Goal: Transaction & Acquisition: Purchase product/service

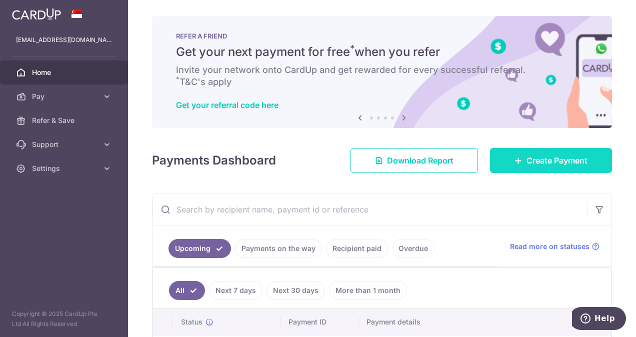
click at [544, 156] on span "Create Payment" at bounding box center [556, 160] width 61 height 12
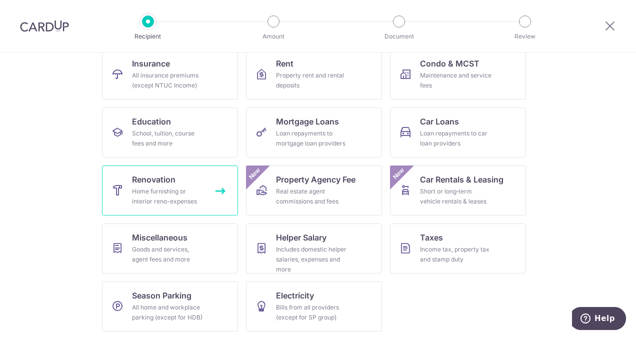
scroll to position [110, 0]
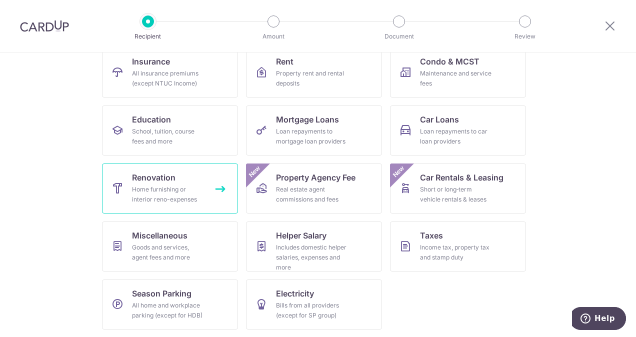
click at [180, 179] on link "Renovation Home furnishing or interior reno-expenses" at bounding box center [170, 188] width 136 height 50
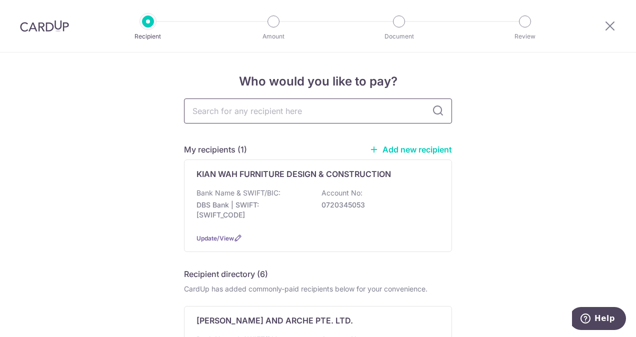
click at [316, 110] on input "text" at bounding box center [318, 110] width 268 height 25
type input "sgbetterhome"
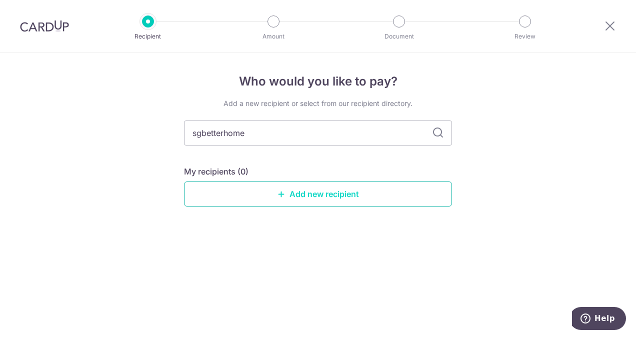
click at [336, 190] on link "Add new recipient" at bounding box center [318, 193] width 268 height 25
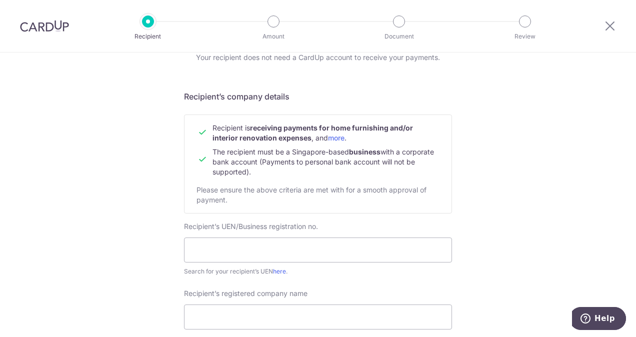
scroll to position [100, 0]
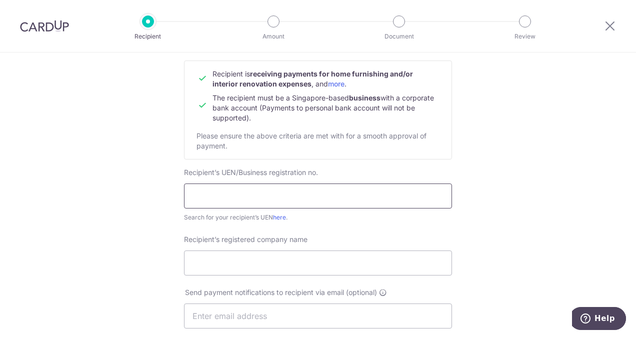
drag, startPoint x: 321, startPoint y: 196, endPoint x: 326, endPoint y: 197, distance: 5.5
click at [321, 196] on input "text" at bounding box center [318, 195] width 268 height 25
click at [287, 198] on input "text" at bounding box center [318, 195] width 268 height 25
drag, startPoint x: 287, startPoint y: 198, endPoint x: 260, endPoint y: 196, distance: 26.6
click at [264, 195] on input "text" at bounding box center [318, 195] width 268 height 25
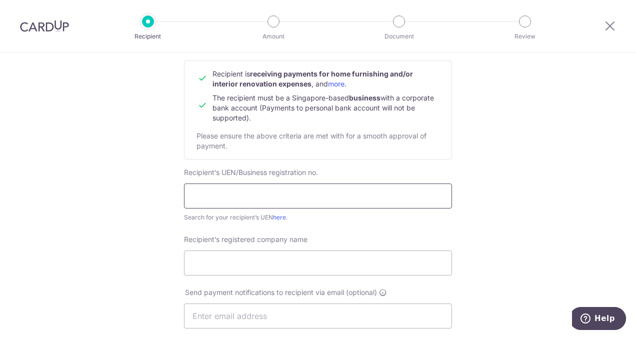
click at [259, 196] on input "text" at bounding box center [318, 195] width 268 height 25
paste input "202100743W"
type input "202100743W"
drag, startPoint x: 268, startPoint y: 267, endPoint x: 308, endPoint y: 280, distance: 41.6
click at [268, 267] on input "Recipient’s registered company name" at bounding box center [318, 262] width 268 height 25
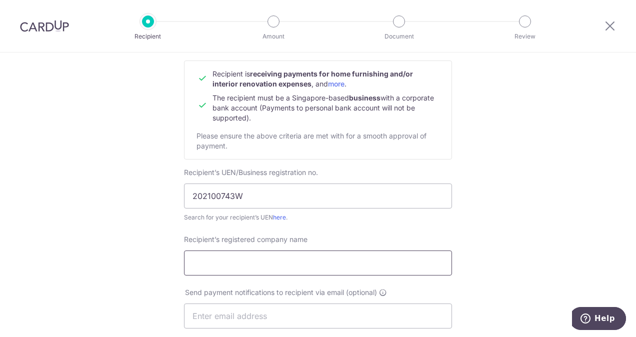
paste input "SGBETTERHOME PTE. LTD."
type input "SGBETTERHOME PTE. LTD."
click at [475, 233] on div "Who would you like to pay? Your recipient does not need a CardUp account to rec…" at bounding box center [318, 329] width 636 height 752
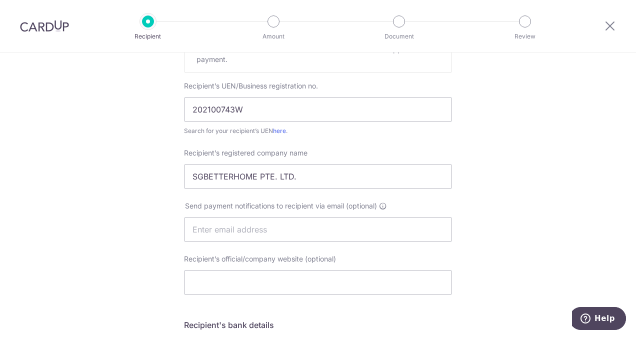
scroll to position [200, 0]
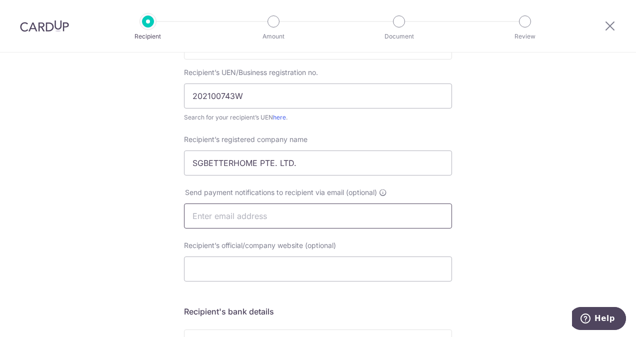
click at [344, 208] on input "text" at bounding box center [318, 215] width 268 height 25
click at [575, 182] on div "Who would you like to pay? Your recipient does not need a CardUp account to rec…" at bounding box center [318, 229] width 636 height 752
click at [246, 221] on input "text" at bounding box center [318, 215] width 268 height 25
type input "sgbetterhome@gmail.com"
click at [455, 222] on div "Send payment notifications to recipient via email (optional) sgbetterhome@gmail…" at bounding box center [318, 207] width 280 height 41
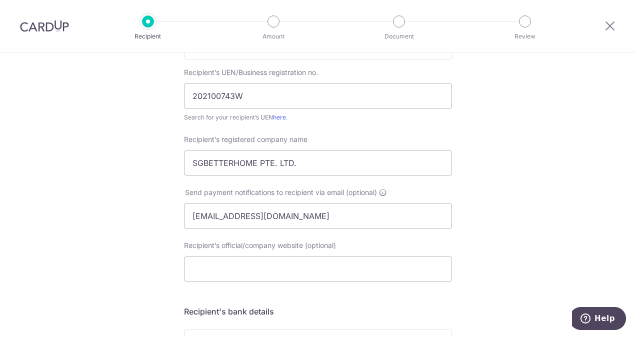
click at [517, 251] on div "Who would you like to pay? Your recipient does not need a CardUp account to rec…" at bounding box center [318, 229] width 636 height 752
click at [498, 232] on div "Who would you like to pay? Your recipient does not need a CardUp account to rec…" at bounding box center [318, 229] width 636 height 752
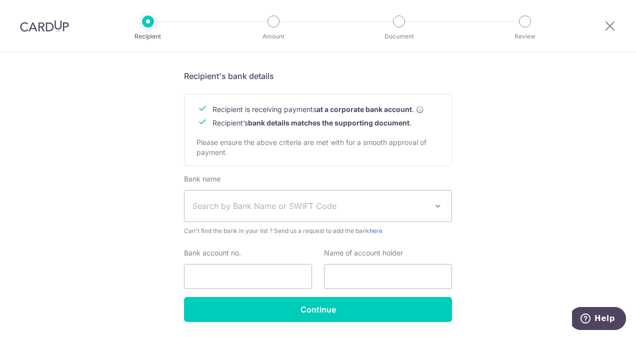
scroll to position [450, 0]
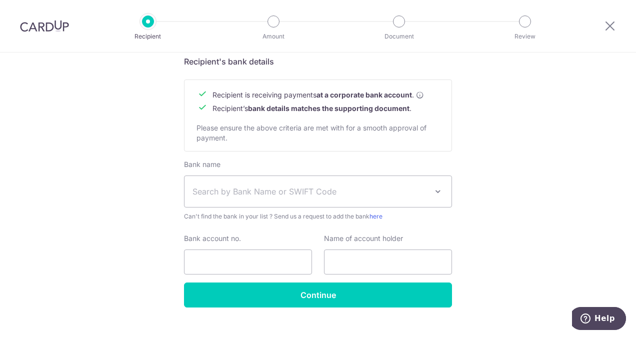
click at [361, 183] on span "Search by Bank Name or SWIFT Code" at bounding box center [317, 191] width 267 height 31
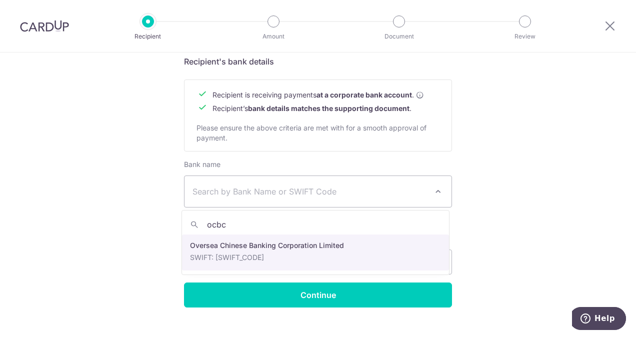
type input "ocbc"
select select "12"
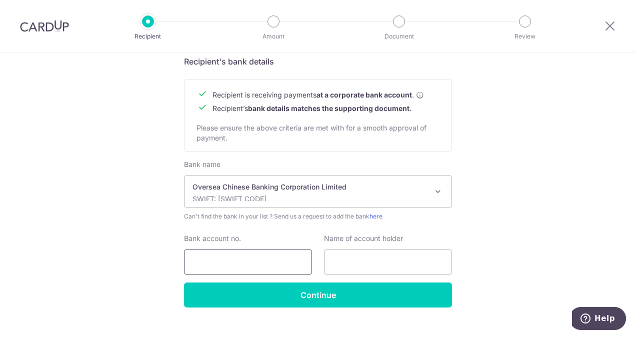
click at [276, 267] on input "Bank account no." at bounding box center [248, 261] width 128 height 25
paste input "601424922001"
type input "601424922001"
click at [358, 260] on input "text" at bounding box center [388, 261] width 128 height 25
paste input "SGBETTERHOME PTE. LTD."
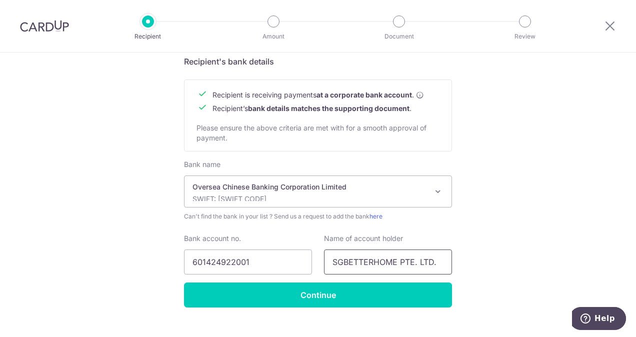
type input "SGBETTERHOME PTE. LTD."
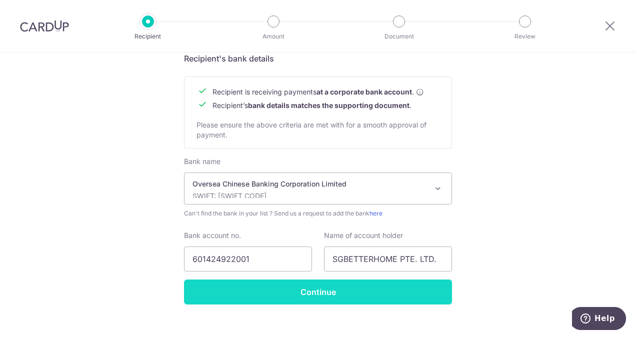
scroll to position [467, 0]
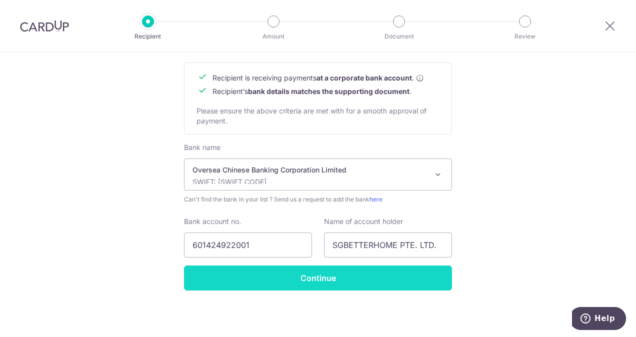
click at [418, 283] on input "Continue" at bounding box center [318, 277] width 268 height 25
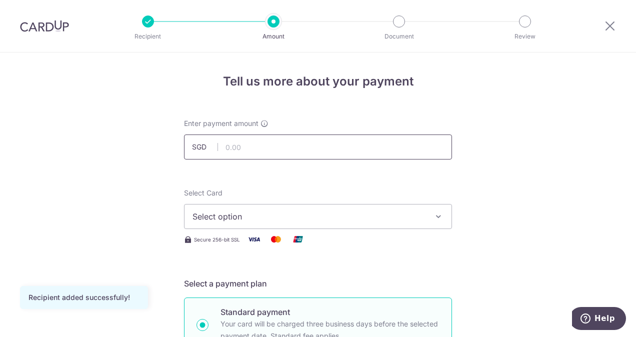
click at [340, 156] on input "text" at bounding box center [318, 146] width 268 height 25
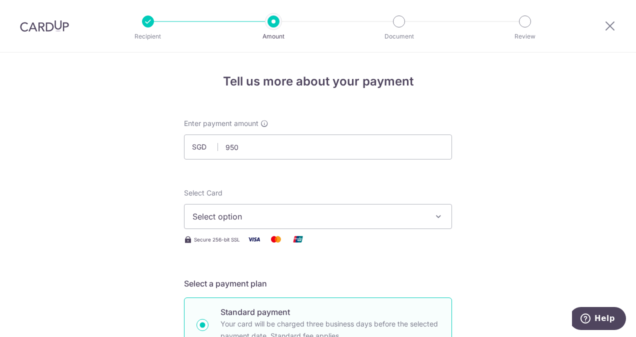
type input "950.00"
click at [344, 215] on span "Select option" at bounding box center [308, 216] width 233 height 12
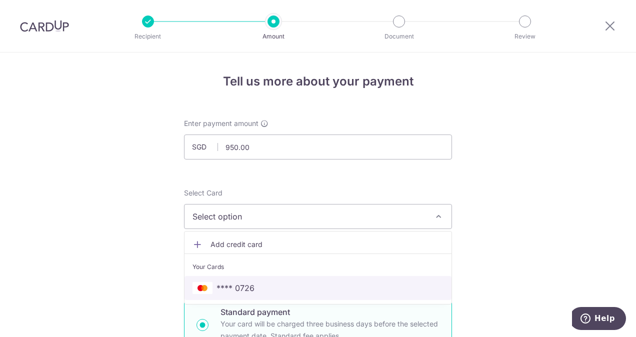
click at [276, 284] on span "**** 0726" at bounding box center [317, 288] width 251 height 12
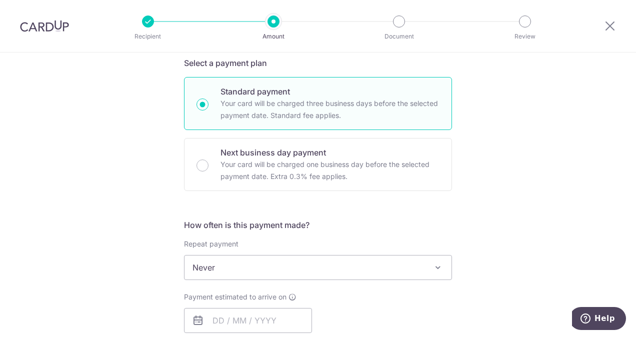
scroll to position [250, 0]
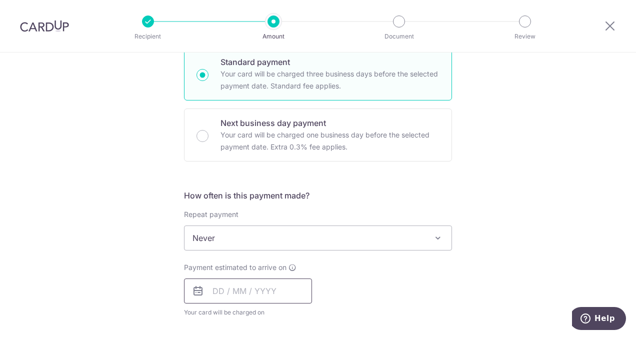
click at [273, 284] on input "text" at bounding box center [248, 290] width 128 height 25
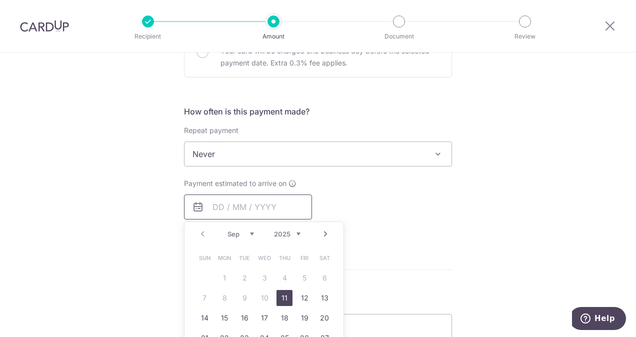
scroll to position [400, 0]
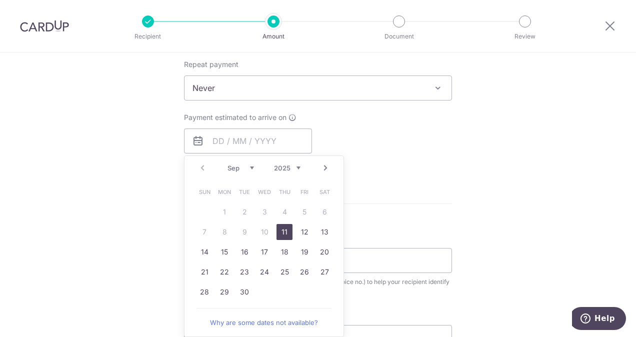
click at [279, 231] on link "11" at bounding box center [284, 232] width 16 height 16
type input "[DATE]"
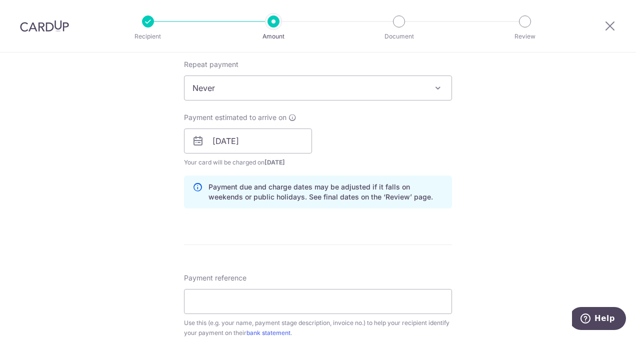
click at [436, 155] on div "Payment estimated to arrive on 11/09/2025 Prev Next Sep Oct Nov Dec 2025 2026 2…" at bounding box center [318, 139] width 280 height 55
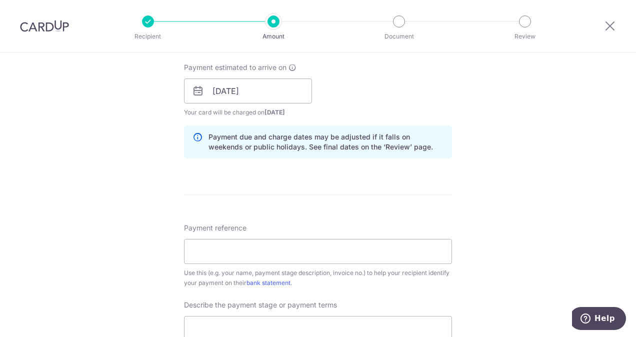
scroll to position [500, 0]
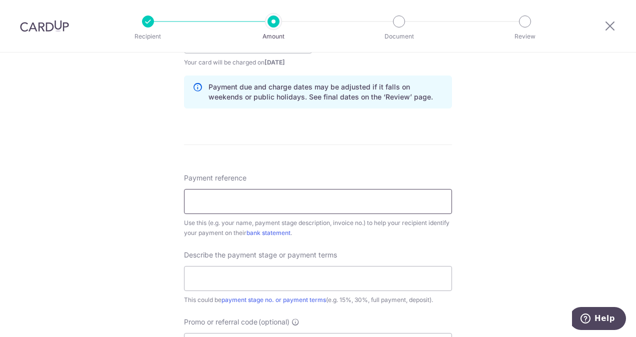
click at [348, 191] on input "Payment reference" at bounding box center [318, 201] width 268 height 25
paste input "Psfi9495"
click at [501, 189] on div "Tell us more about your payment Enter payment amount SGD 950.00 950.00 Recipien…" at bounding box center [318, 59] width 636 height 1012
click at [185, 201] on input "Psfi9495" at bounding box center [318, 201] width 268 height 25
type input "Inv No. Psfi9495"
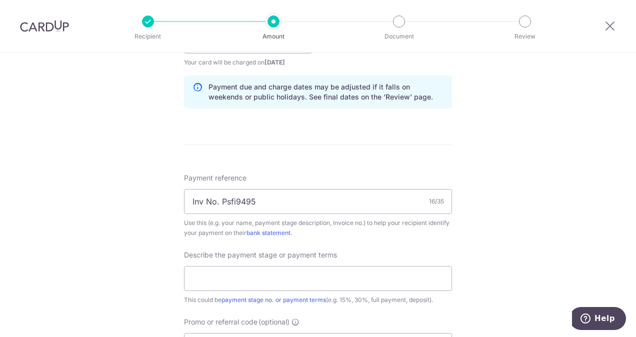
click at [137, 212] on div "Tell us more about your payment Enter payment amount SGD 950.00 950.00 Recipien…" at bounding box center [318, 59] width 636 height 1012
click at [257, 279] on input "text" at bounding box center [318, 278] width 268 height 25
type input "d"
click at [184, 280] on input "Deposit" at bounding box center [318, 278] width 268 height 25
type input "50% Deposit"
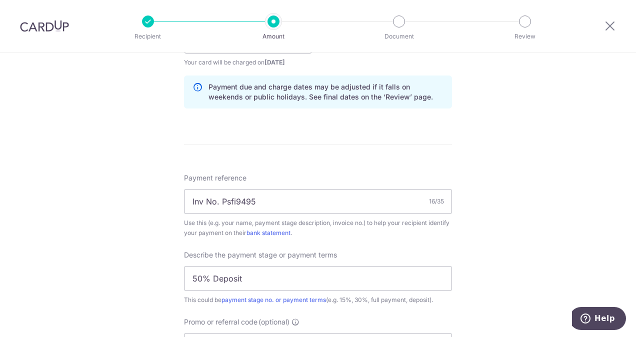
click at [477, 207] on div "Tell us more about your payment Enter payment amount SGD 950.00 950.00 Recipien…" at bounding box center [318, 59] width 636 height 1012
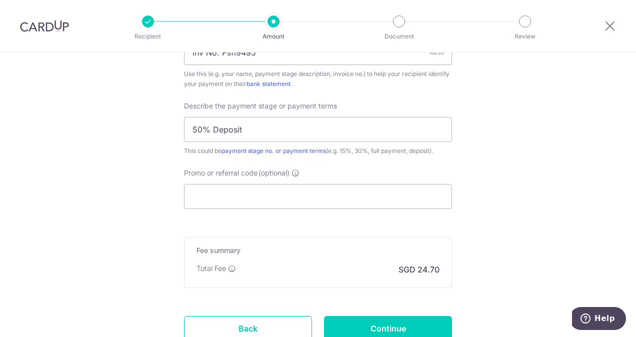
scroll to position [650, 0]
click at [347, 192] on input "Promo or referral code (optional)" at bounding box center [318, 195] width 268 height 25
paste input "OFF225"
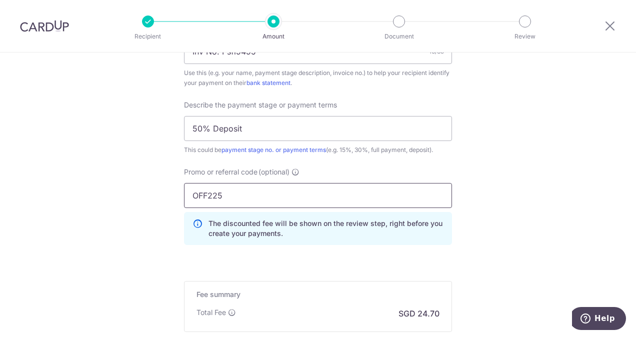
type input "OFF225"
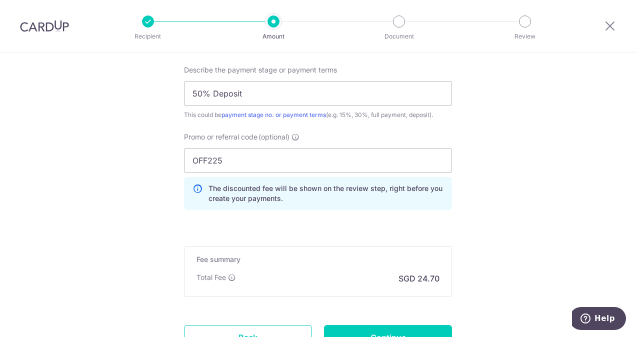
scroll to position [700, 0]
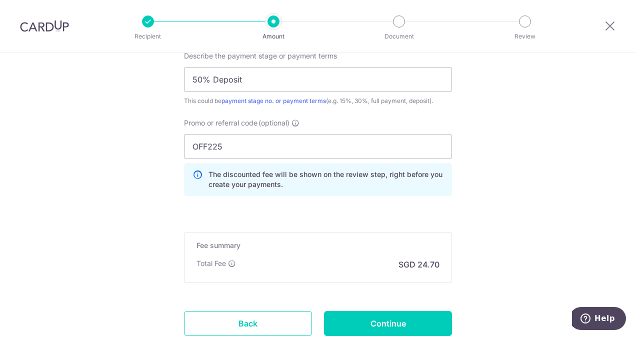
scroll to position [750, 0]
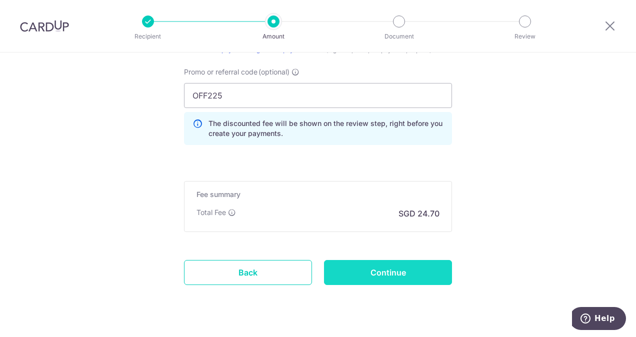
click at [401, 279] on input "Continue" at bounding box center [388, 272] width 128 height 25
type input "Create Schedule"
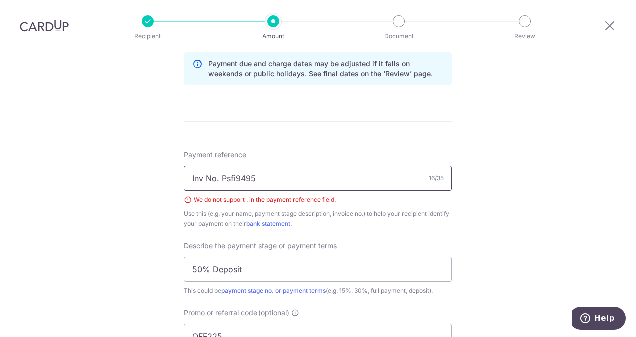
scroll to position [514, 0]
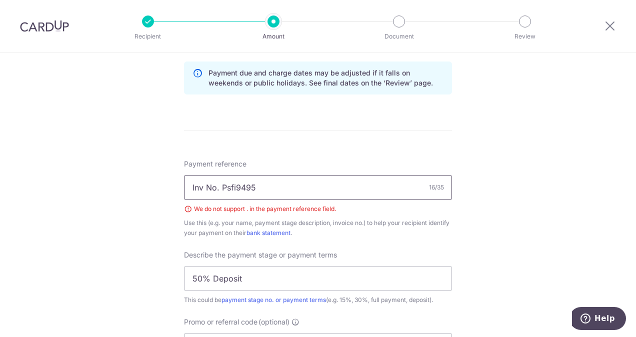
click at [214, 186] on input "Inv No. Psfi9495" at bounding box center [318, 187] width 268 height 25
type input "Invoice Number Psfi9495"
click at [495, 170] on div "Tell us more about your payment Enter payment amount SGD 950.00 950.00 Select C…" at bounding box center [318, 74] width 636 height 1071
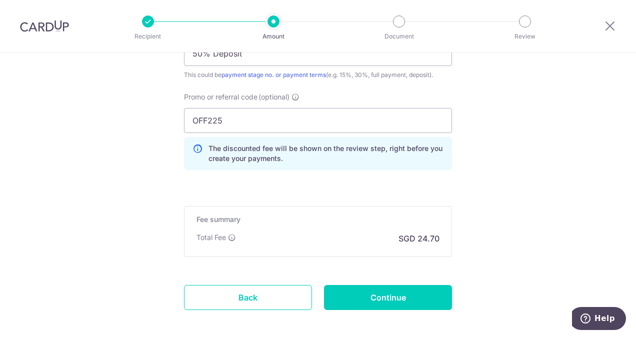
scroll to position [784, 0]
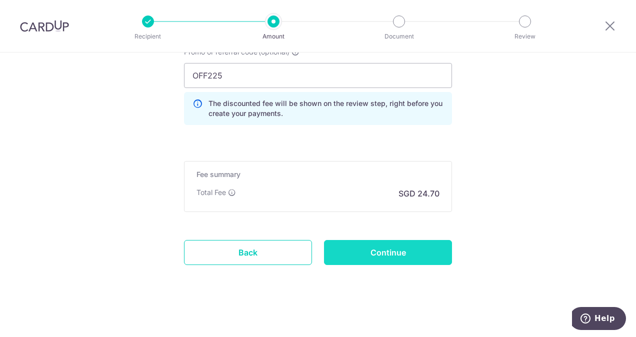
click at [412, 249] on input "Continue" at bounding box center [388, 252] width 128 height 25
type input "Create Schedule"
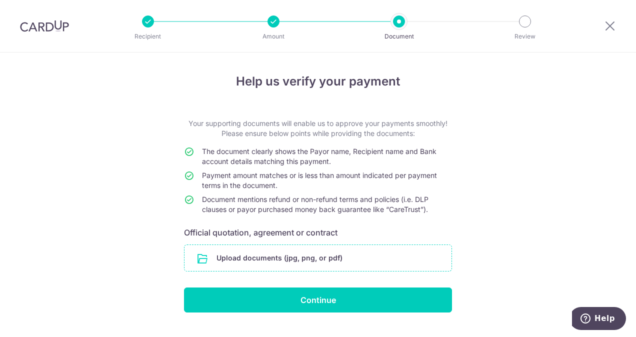
click at [296, 255] on input "file" at bounding box center [317, 258] width 267 height 26
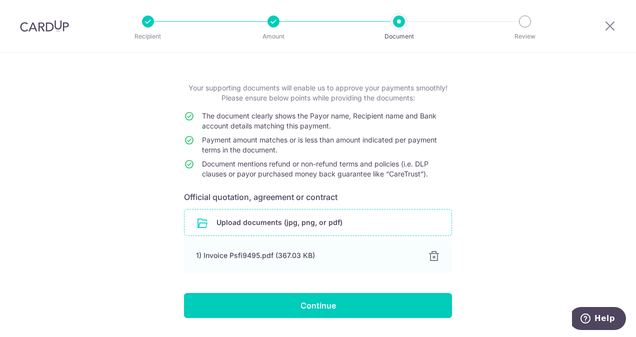
scroll to position [50, 0]
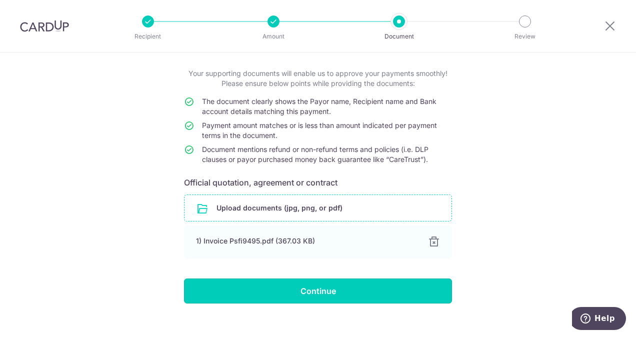
drag, startPoint x: 330, startPoint y: 285, endPoint x: 335, endPoint y: 280, distance: 7.1
click at [330, 285] on input "Continue" at bounding box center [318, 290] width 268 height 25
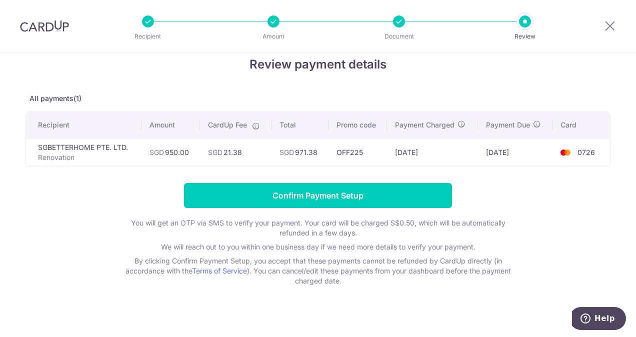
scroll to position [24, 0]
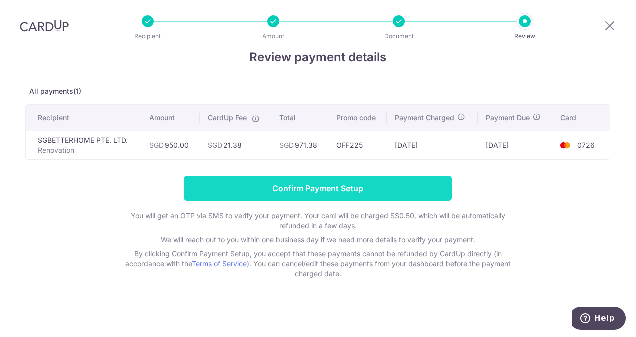
click at [401, 182] on input "Confirm Payment Setup" at bounding box center [318, 188] width 268 height 25
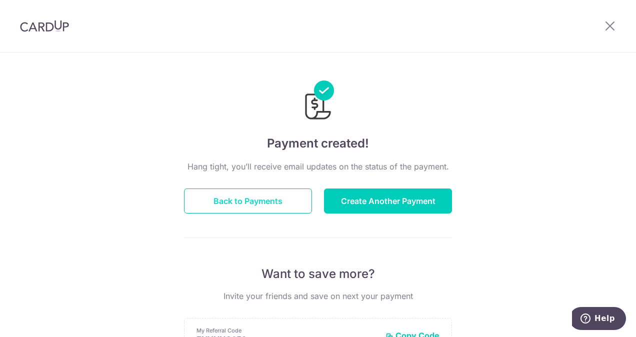
click at [254, 203] on button "Back to Payments" at bounding box center [248, 200] width 128 height 25
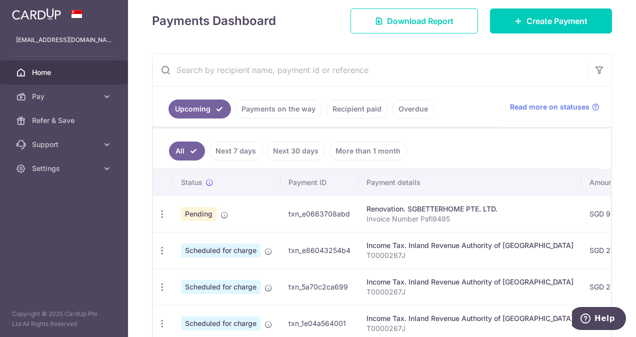
scroll to position [339, 0]
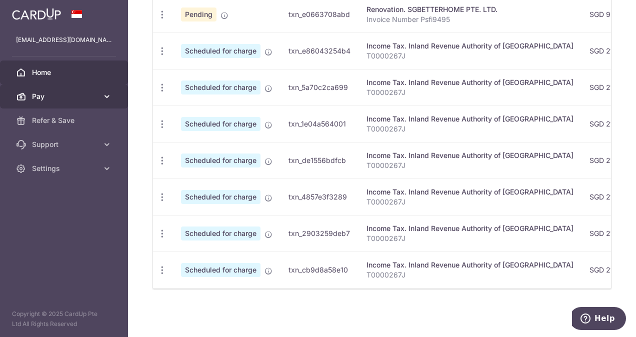
click at [97, 93] on span "Pay" at bounding box center [65, 96] width 66 height 10
click at [99, 93] on link "Pay" at bounding box center [64, 96] width 128 height 24
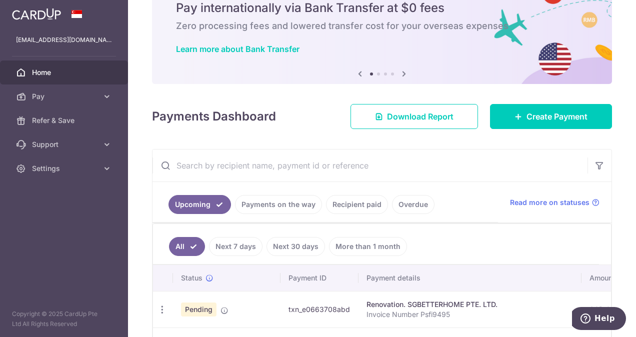
scroll to position [0, 0]
